Goal: Task Accomplishment & Management: Use online tool/utility

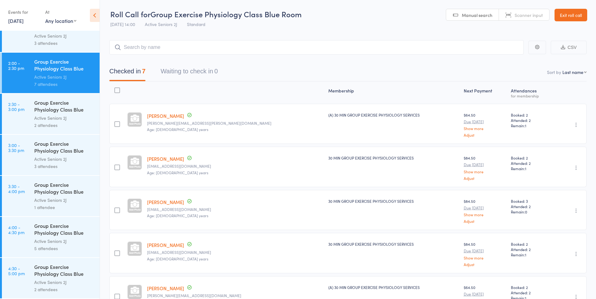
click at [582, 12] on link "Exit roll call" at bounding box center [570, 15] width 33 height 13
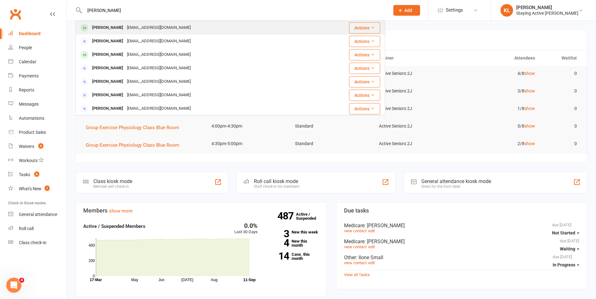
type input "[PERSON_NAME]"
click at [182, 23] on div "[PERSON_NAME] [EMAIL_ADDRESS][DOMAIN_NAME]" at bounding box center [204, 27] width 257 height 13
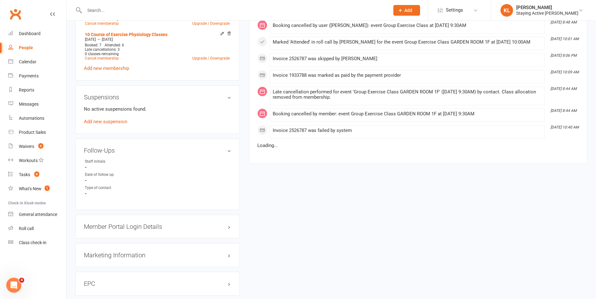
scroll to position [565, 0]
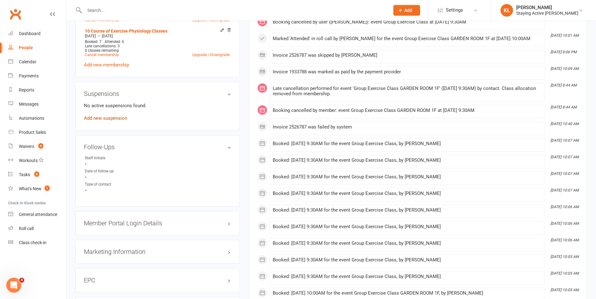
click at [118, 117] on link "Add new suspension" at bounding box center [105, 119] width 43 height 6
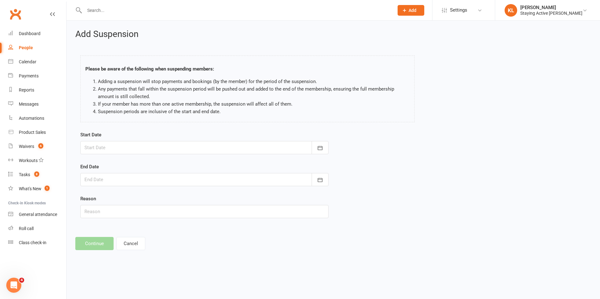
click at [224, 150] on div at bounding box center [204, 147] width 248 height 13
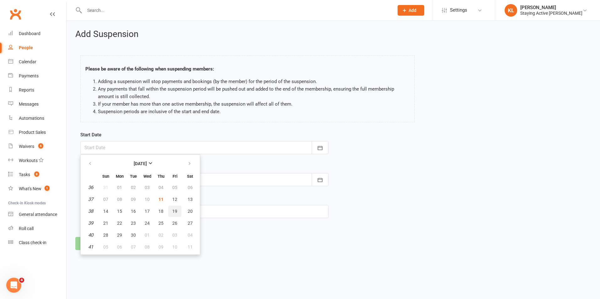
click at [175, 213] on span "19" at bounding box center [174, 211] width 5 height 5
type input "19 Sep 2025"
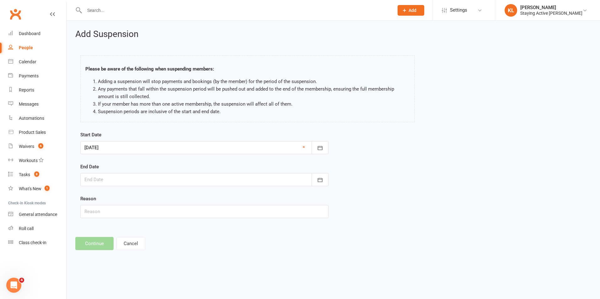
click at [190, 177] on div at bounding box center [204, 179] width 248 height 13
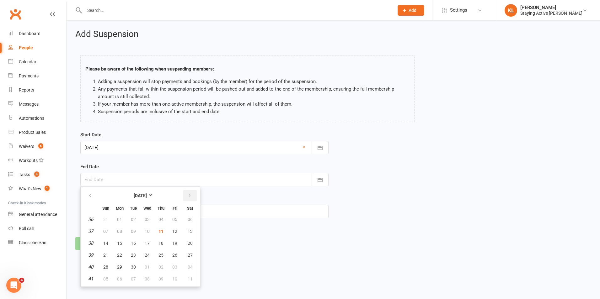
click at [194, 195] on button "button" at bounding box center [189, 195] width 13 height 11
click at [162, 269] on span "30" at bounding box center [161, 267] width 5 height 5
type input "30 Oct 2025"
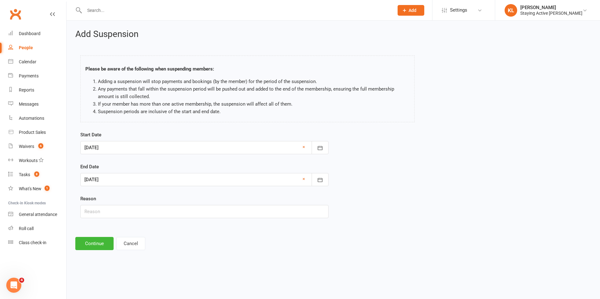
click at [133, 221] on div "Start Date 19 Sep 2025 September 2025 Sun Mon Tue Wed Thu Fri Sat 36 31 01 02 0…" at bounding box center [205, 179] width 258 height 96
click at [132, 216] on input "text" at bounding box center [204, 211] width 248 height 13
type input "Holiday"
click at [109, 242] on button "Continue" at bounding box center [94, 243] width 38 height 13
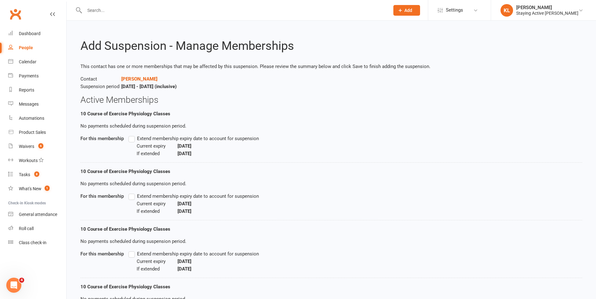
scroll to position [78, 0]
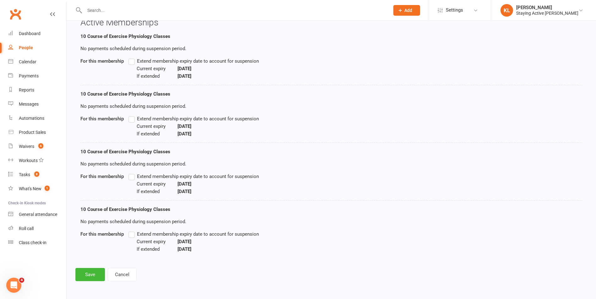
click at [132, 63] on label "Extend membership expiry date to account for suspension" at bounding box center [193, 61] width 130 height 8
click at [132, 57] on input "Extend membership expiry date to account for suspension" at bounding box center [130, 57] width 4 height 0
click at [129, 120] on label "Extend membership expiry date to account for suspension" at bounding box center [193, 119] width 130 height 8
click at [129, 115] on input "Extend membership expiry date to account for suspension" at bounding box center [130, 115] width 4 height 0
click at [133, 177] on label "Extend membership expiry date to account for suspension" at bounding box center [193, 177] width 130 height 8
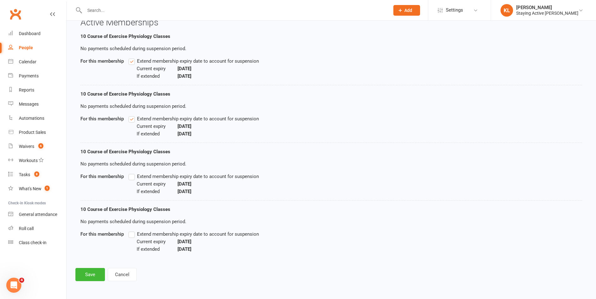
click at [132, 173] on input "Extend membership expiry date to account for suspension" at bounding box center [130, 173] width 4 height 0
click at [140, 235] on span "Extend membership expiry date to account for suspension" at bounding box center [198, 234] width 122 height 7
click at [132, 231] on input "Extend membership expiry date to account for suspension" at bounding box center [130, 231] width 4 height 0
click at [88, 272] on button "Save" at bounding box center [90, 274] width 30 height 13
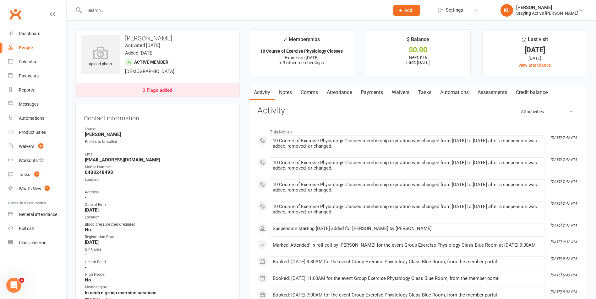
click at [160, 10] on input "text" at bounding box center [234, 10] width 302 height 9
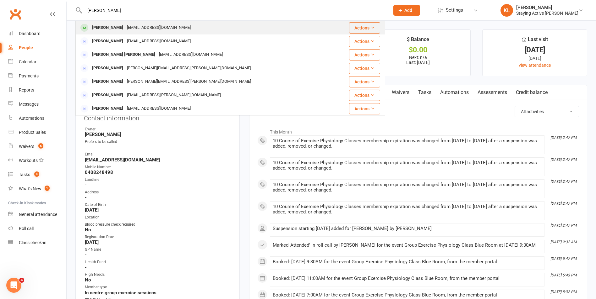
type input "betty lweis"
click at [156, 28] on div "lewisb39@tpg.com.au" at bounding box center [158, 27] width 67 height 9
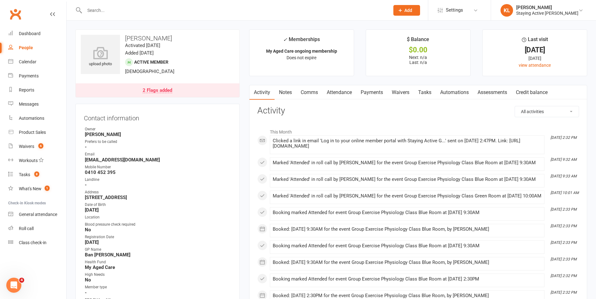
click at [346, 97] on link "Attendance" at bounding box center [339, 92] width 34 height 14
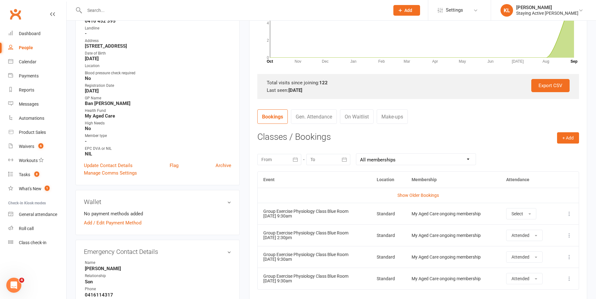
scroll to position [157, 0]
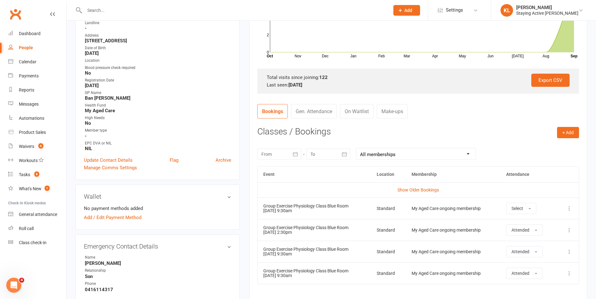
click at [443, 253] on div "My Aged Care ongoing membership" at bounding box center [452, 252] width 83 height 5
drag, startPoint x: 327, startPoint y: 259, endPoint x: 300, endPoint y: 253, distance: 27.3
click at [300, 253] on td "Group Exercise Physiology Class Blue Room 17 Sep 2025 9:30am" at bounding box center [313, 252] width 113 height 22
drag, startPoint x: 300, startPoint y: 253, endPoint x: 309, endPoint y: 256, distance: 9.4
click at [309, 256] on td "Group Exercise Physiology Class Blue Room 17 Sep 2025 9:30am" at bounding box center [313, 252] width 113 height 22
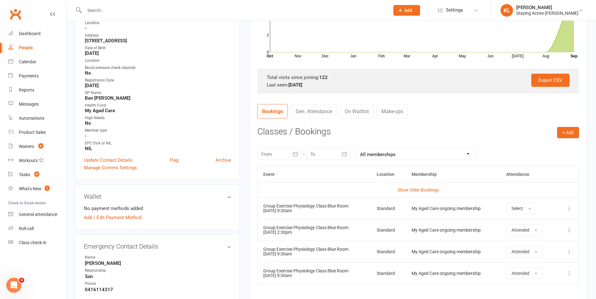
click at [565, 250] on button at bounding box center [569, 252] width 8 height 8
click at [541, 289] on link "Remove booking" at bounding box center [541, 289] width 62 height 13
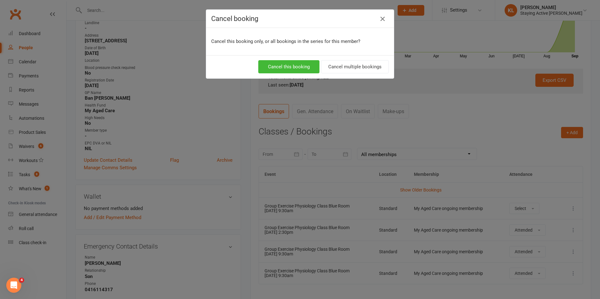
click at [378, 21] on button "button" at bounding box center [383, 19] width 10 height 10
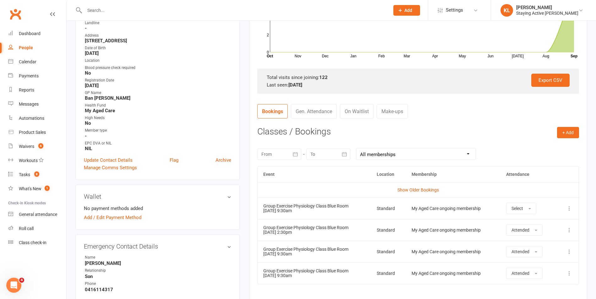
click at [567, 252] on icon at bounding box center [569, 252] width 6 height 6
click at [549, 290] on link "Remove booking" at bounding box center [541, 289] width 62 height 13
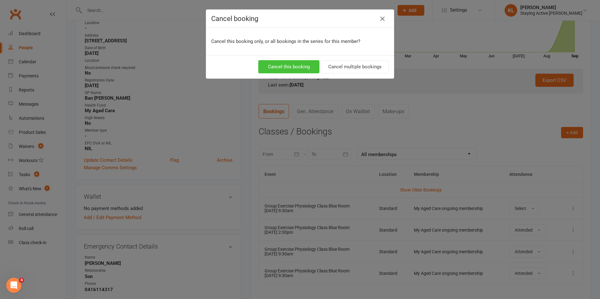
click at [299, 64] on button "Cancel this booking" at bounding box center [288, 66] width 61 height 13
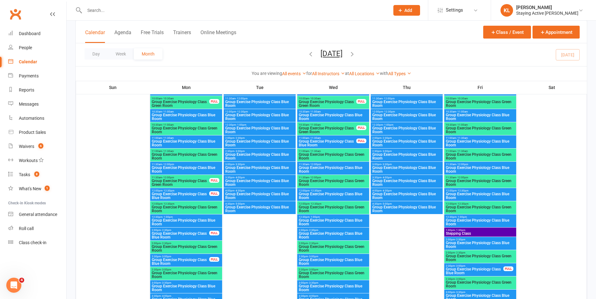
scroll to position [1224, 0]
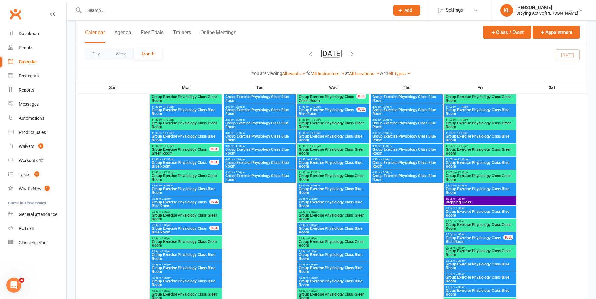
click at [330, 227] on span "Group Exercise Physiology Class Blue Room" at bounding box center [332, 231] width 69 height 8
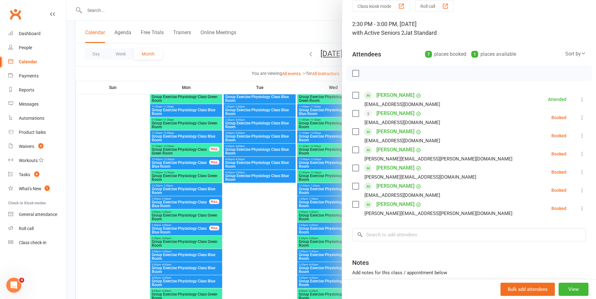
scroll to position [63, 0]
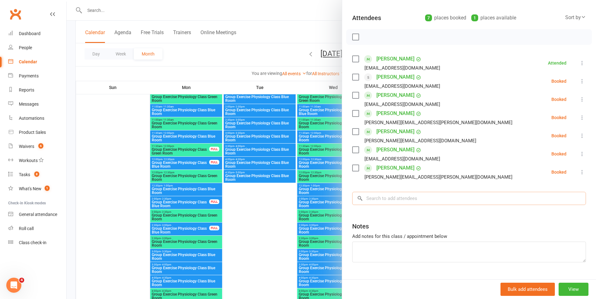
click at [396, 205] on input "search" at bounding box center [469, 198] width 234 height 13
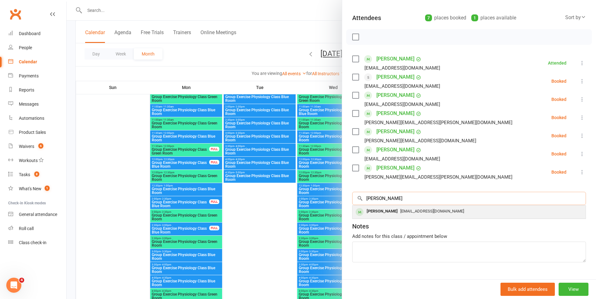
type input "Betty"
click at [403, 214] on span "lewisb39@tpg.com.au" at bounding box center [432, 211] width 64 height 5
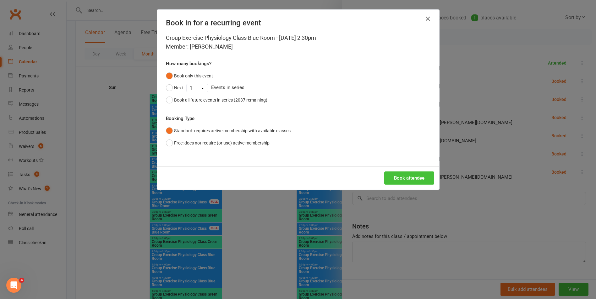
click at [402, 176] on button "Book attendee" at bounding box center [409, 178] width 50 height 13
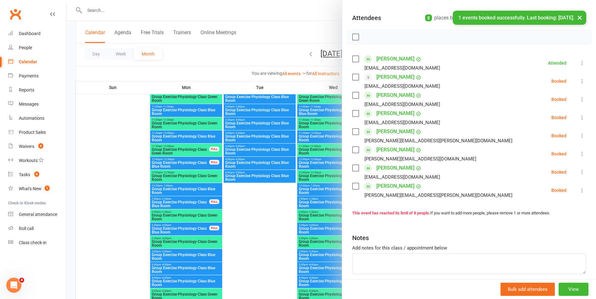
click at [581, 16] on button "×" at bounding box center [579, 17] width 11 height 13
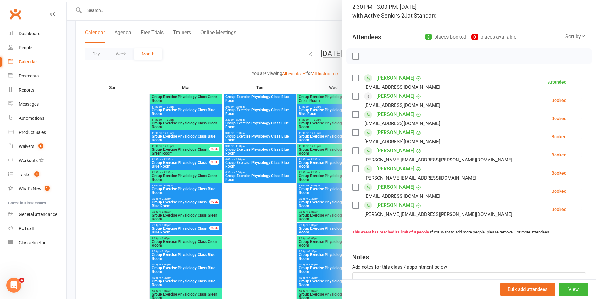
scroll to position [0, 0]
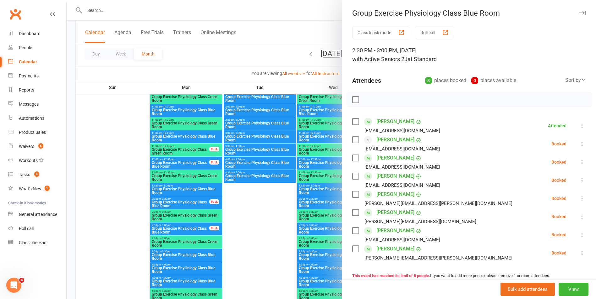
click at [579, 14] on icon "button" at bounding box center [582, 13] width 7 height 4
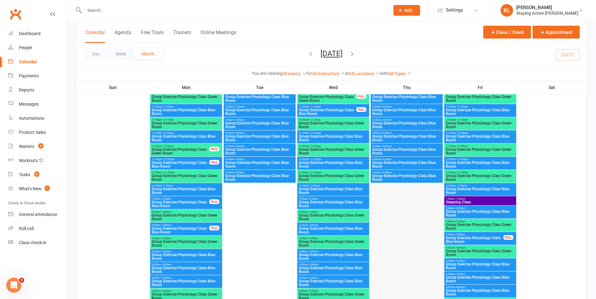
scroll to position [1256, 0]
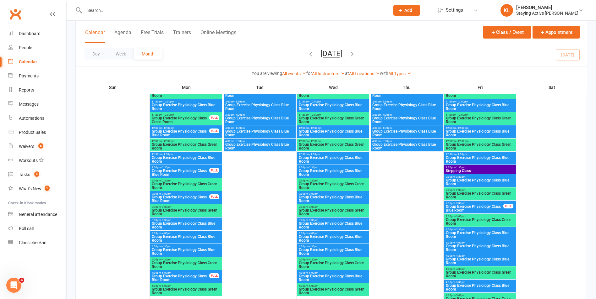
click at [326, 194] on span "2:30pm - 3:00pm" at bounding box center [332, 194] width 69 height 3
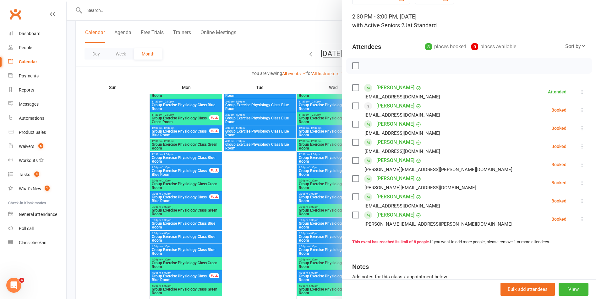
scroll to position [0, 0]
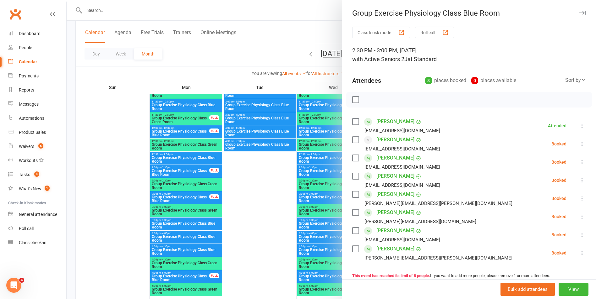
click at [576, 17] on div "Group Exercise Physiology Class Blue Room" at bounding box center [469, 13] width 254 height 9
click at [573, 9] on div "Group Exercise Physiology Class Blue Room" at bounding box center [469, 13] width 254 height 9
click at [578, 11] on button "button" at bounding box center [582, 13] width 8 height 8
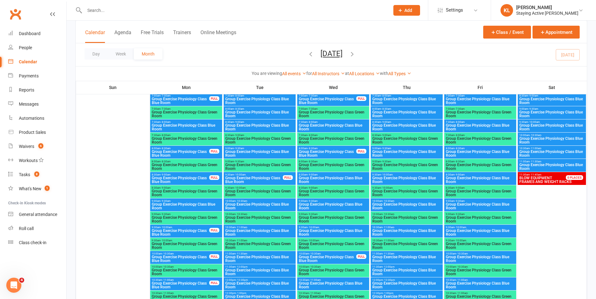
scroll to position [1570, 0]
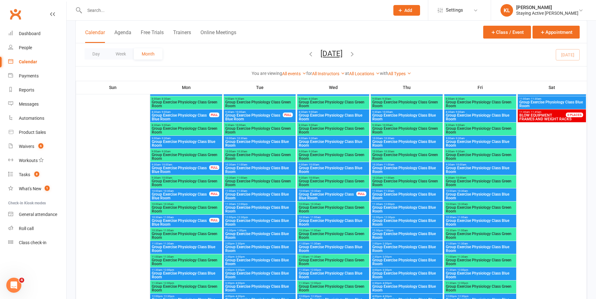
click at [171, 207] on span "Group Exercise Physiology Class Green Room" at bounding box center [185, 210] width 69 height 8
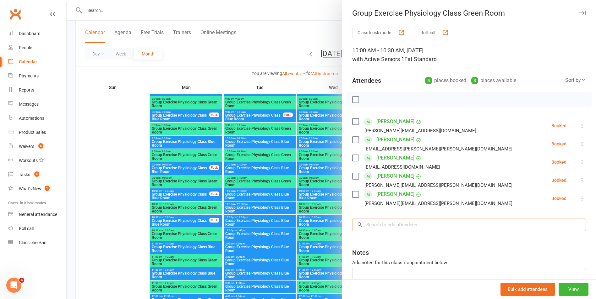
drag, startPoint x: 446, startPoint y: 227, endPoint x: 406, endPoint y: 231, distance: 40.7
click at [442, 228] on input "search" at bounding box center [469, 224] width 234 height 13
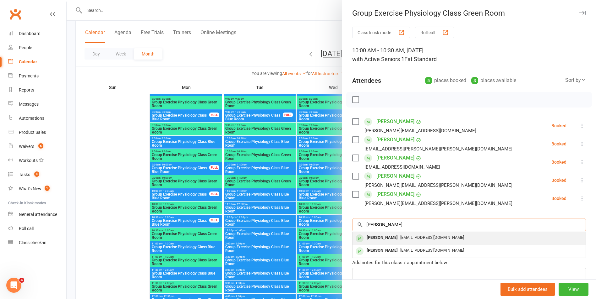
type input "Betty Lewis"
click at [426, 244] on div "Betty Lewis lewisb39@tpg.com.au" at bounding box center [468, 238] width 233 height 13
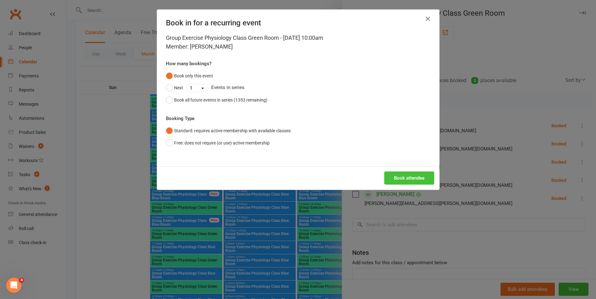
click at [403, 179] on button "Book attendee" at bounding box center [409, 178] width 50 height 13
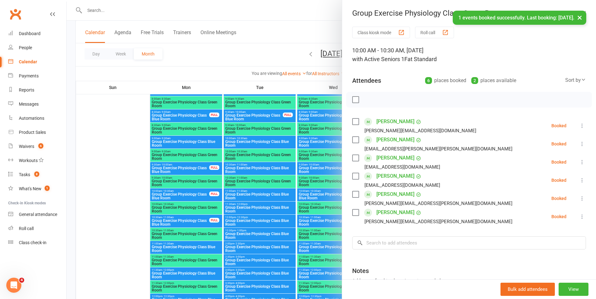
click at [582, 18] on button "×" at bounding box center [579, 17] width 11 height 13
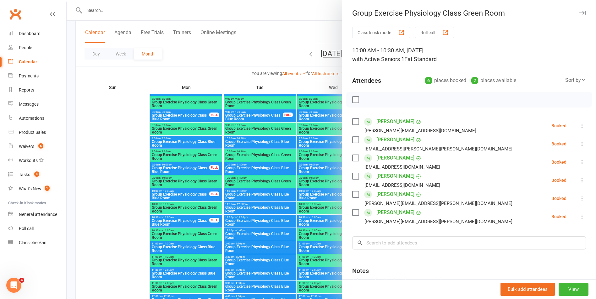
click at [579, 12] on icon "button" at bounding box center [582, 13] width 7 height 4
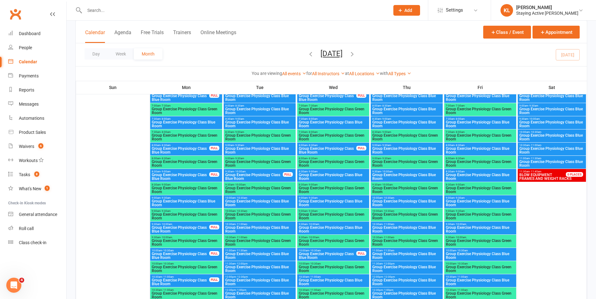
scroll to position [1538, 0]
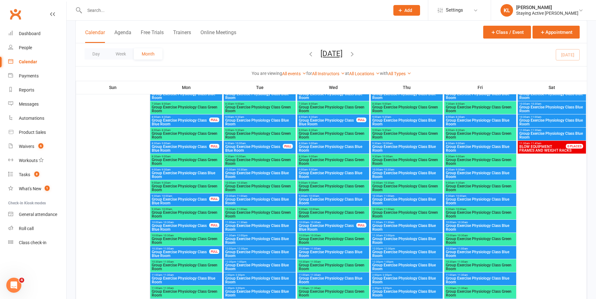
click at [344, 236] on span "10:00am - 10:30am" at bounding box center [332, 236] width 69 height 3
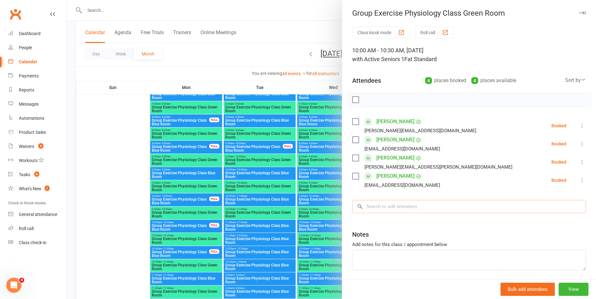
click at [403, 202] on input "search" at bounding box center [469, 206] width 234 height 13
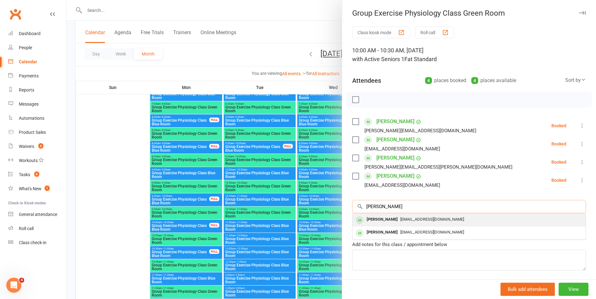
type input "betty lewis"
click at [464, 220] on div "lewisb39@tpg.com.au" at bounding box center [469, 219] width 228 height 9
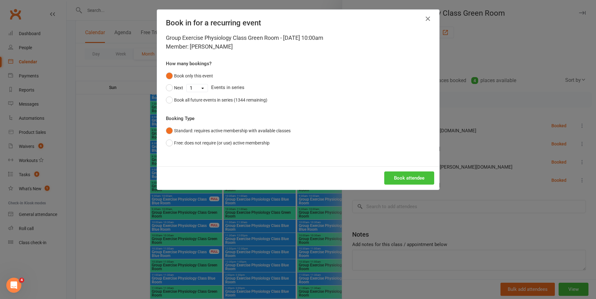
click at [413, 173] on button "Book attendee" at bounding box center [409, 178] width 50 height 13
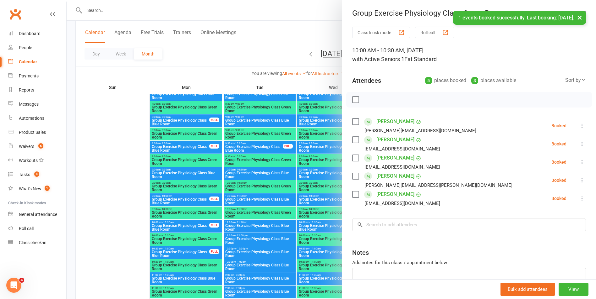
click at [579, 16] on button "×" at bounding box center [579, 17] width 11 height 13
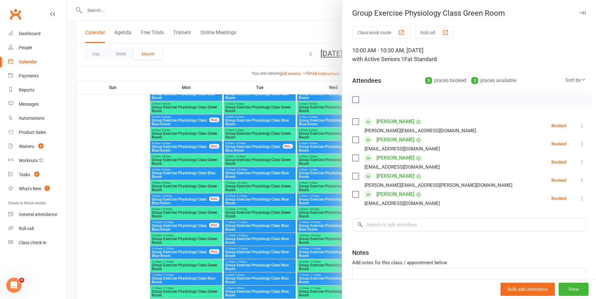
click at [577, 13] on div "Group Exercise Physiology Class Green Room" at bounding box center [469, 13] width 254 height 9
click at [579, 12] on icon "button" at bounding box center [582, 13] width 7 height 4
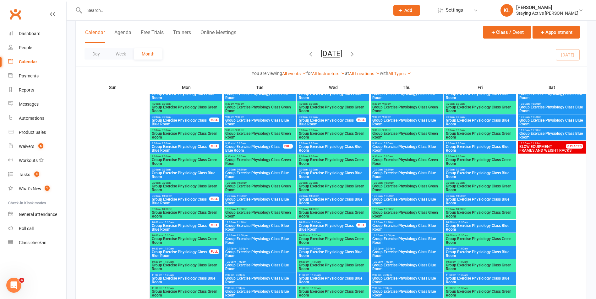
click at [503, 224] on div "10:00am - 10:30am Group Exercise Physiology Class Blue Room" at bounding box center [480, 226] width 72 height 13
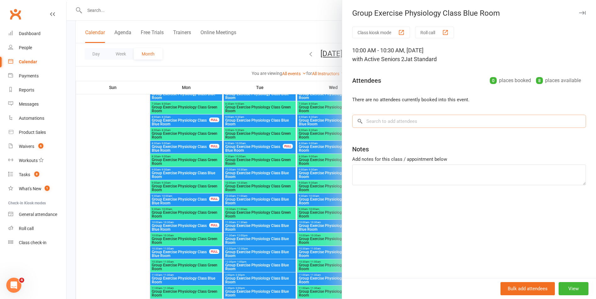
click at [390, 124] on input "search" at bounding box center [469, 121] width 234 height 13
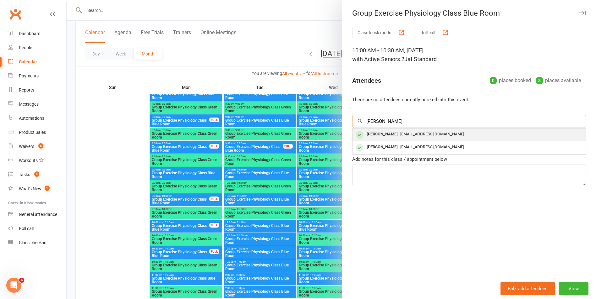
type input "betty lewis"
click at [477, 139] on div "lewisb39@tpg.com.au" at bounding box center [469, 134] width 228 height 9
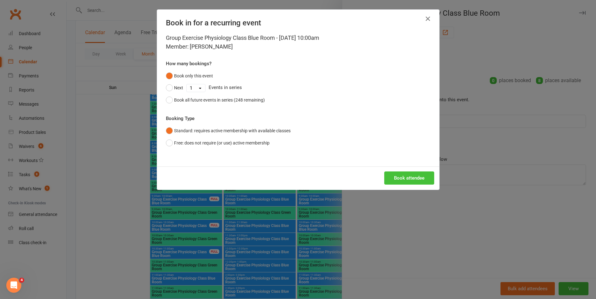
click button "Book attendee"
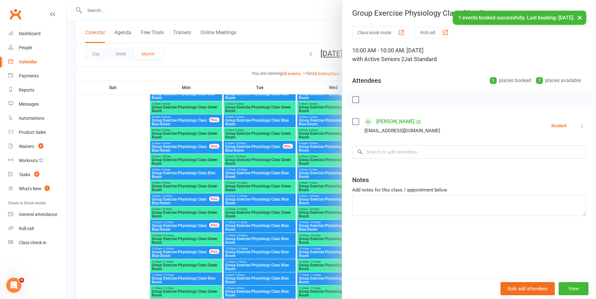
drag, startPoint x: 581, startPoint y: 18, endPoint x: 579, endPoint y: 16, distance: 3.4
click button "×"
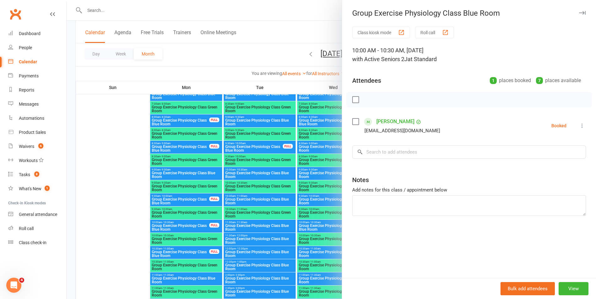
click icon "button"
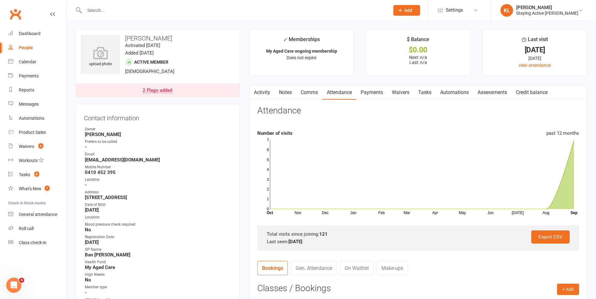
click at [175, 11] on input "text" at bounding box center [234, 10] width 302 height 9
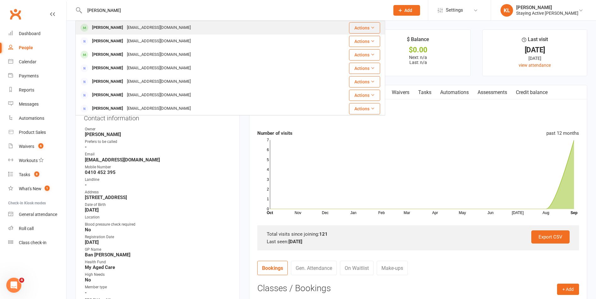
type input "cliff hughes"
click at [183, 25] on div "Cliff Hughes cfhughes143@icloud.com" at bounding box center [204, 27] width 257 height 13
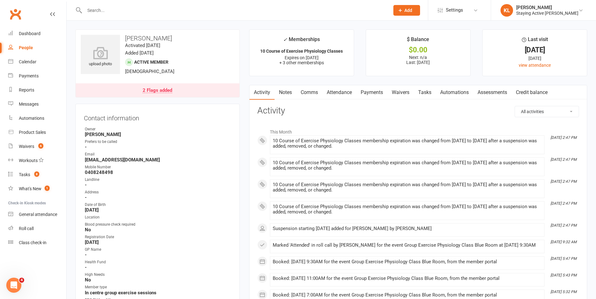
drag, startPoint x: 335, startPoint y: 5, endPoint x: 336, endPoint y: 8, distance: 3.2
click at [336, 5] on div at bounding box center [230, 10] width 310 height 20
click at [19, 234] on link "Roll call" at bounding box center [37, 229] width 58 height 14
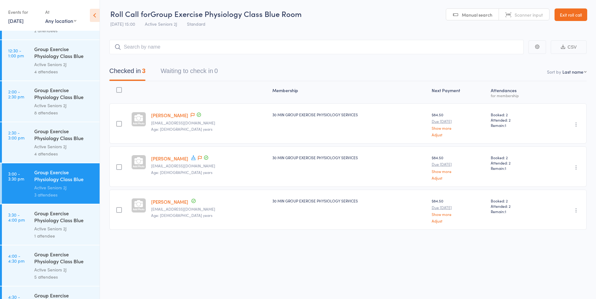
scroll to position [718, 0]
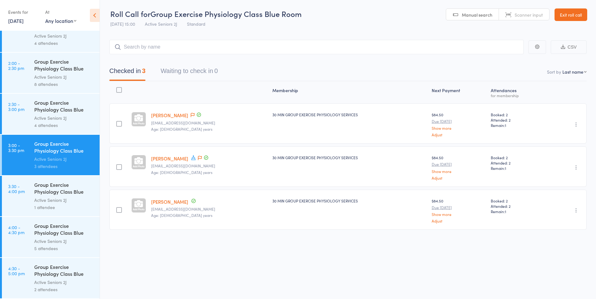
click at [60, 237] on div "Group Exercise Physiology Class Blue Room" at bounding box center [64, 230] width 60 height 15
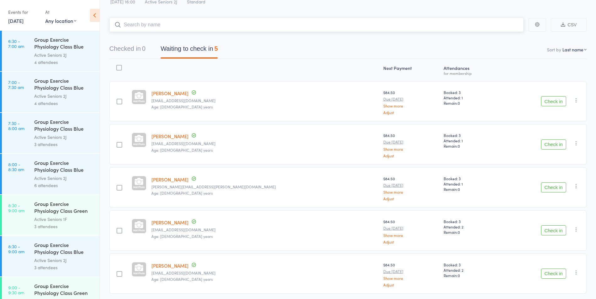
scroll to position [45, 0]
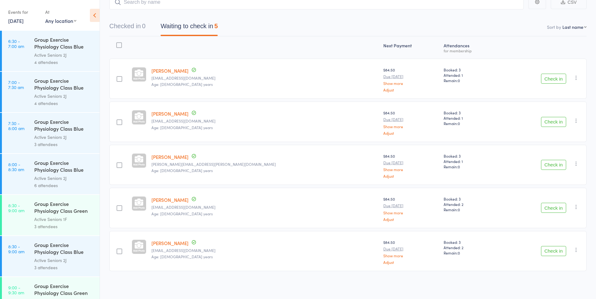
click at [577, 164] on icon "button" at bounding box center [576, 164] width 6 height 6
click at [549, 225] on li "Mark absent" at bounding box center [553, 227] width 52 height 8
click at [573, 166] on icon "button" at bounding box center [576, 166] width 6 height 6
click at [558, 220] on li "Remove" at bounding box center [553, 220] width 52 height 8
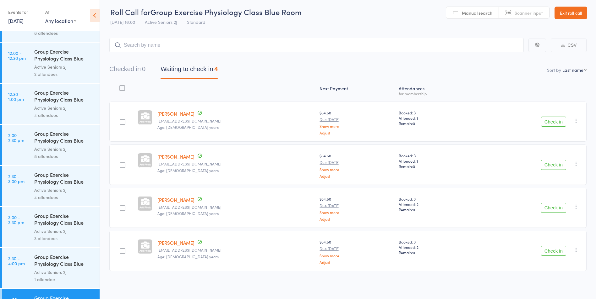
scroll to position [718, 0]
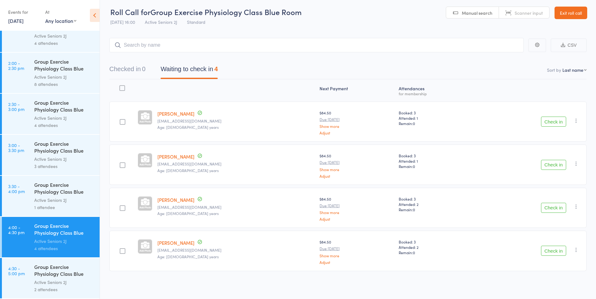
click at [54, 275] on div "Group Exercise Physiology Class Blue Room" at bounding box center [64, 271] width 60 height 15
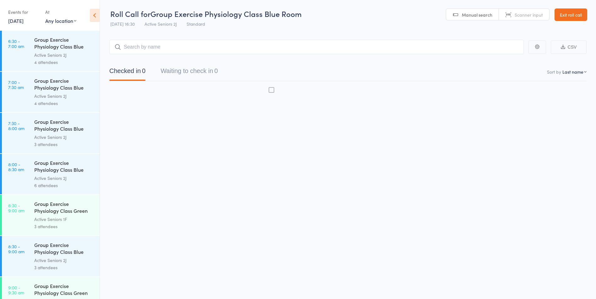
scroll to position [0, 0]
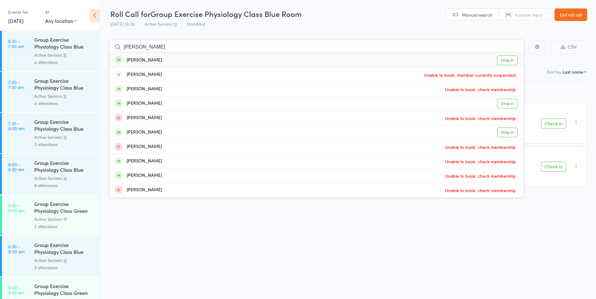
type input "[PERSON_NAME]"
click at [510, 60] on link "Drop in" at bounding box center [507, 61] width 20 height 10
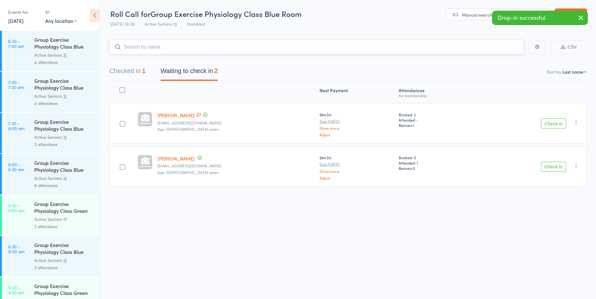
click at [134, 74] on button "Checked in 1" at bounding box center [127, 72] width 36 height 17
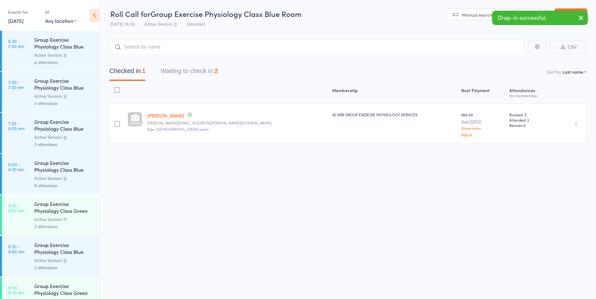
click at [574, 125] on icon "button" at bounding box center [576, 124] width 6 height 6
click at [563, 137] on li "Undo check-in" at bounding box center [553, 137] width 52 height 8
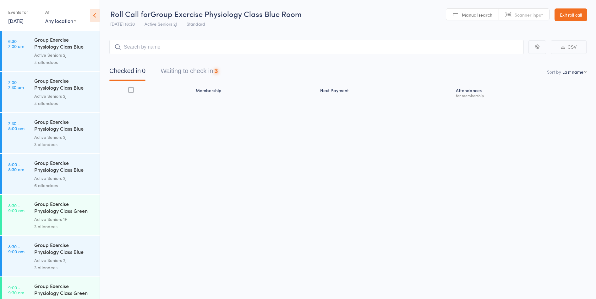
click at [185, 71] on button "Waiting to check in 3" at bounding box center [188, 72] width 57 height 17
